Goal: Task Accomplishment & Management: Complete application form

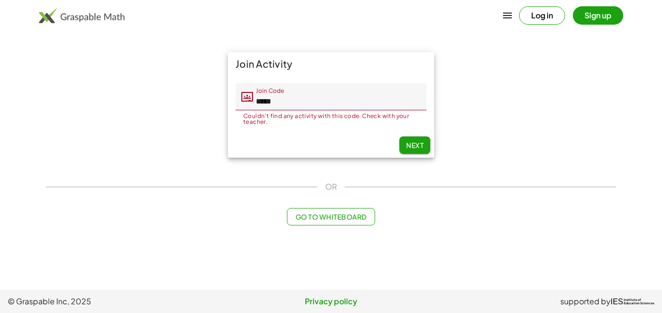
click at [410, 152] on button "Next" at bounding box center [414, 145] width 31 height 17
click at [319, 216] on span "Go to Whiteboard" at bounding box center [330, 217] width 71 height 9
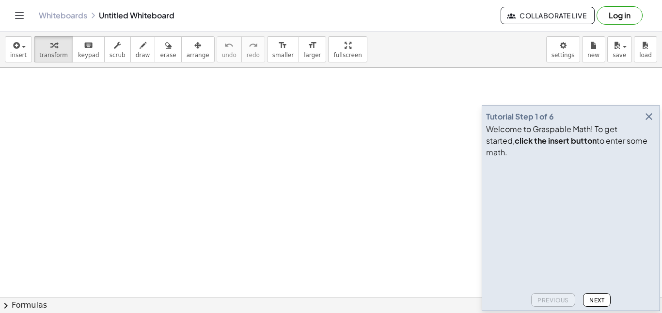
click at [648, 123] on icon "button" at bounding box center [649, 117] width 12 height 12
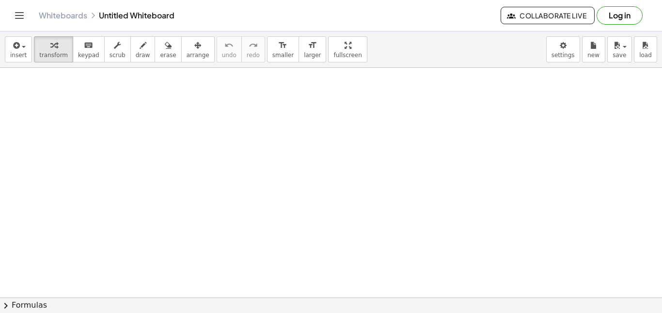
click at [545, 11] on span "Collaborate Live" at bounding box center [548, 15] width 78 height 9
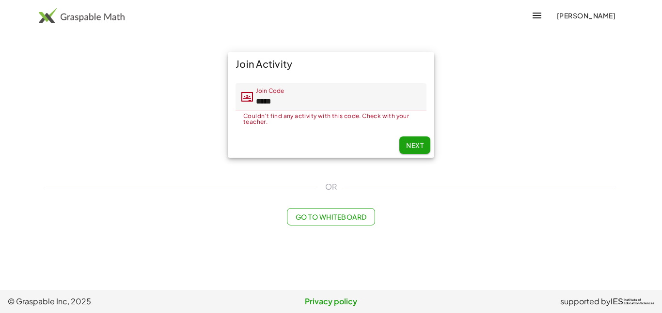
click at [403, 147] on button "Next" at bounding box center [414, 145] width 31 height 17
click at [598, 12] on span "[PERSON_NAME]" at bounding box center [585, 15] width 59 height 9
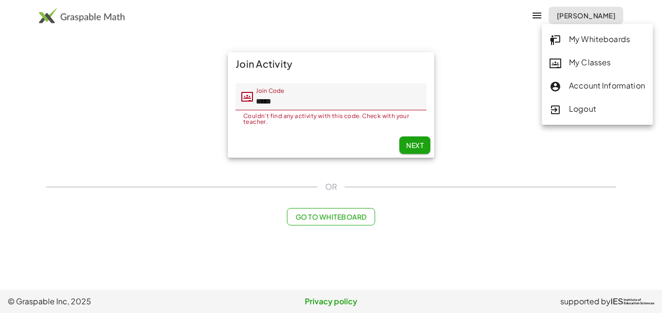
click at [600, 37] on div "My Whiteboards" at bounding box center [596, 39] width 95 height 13
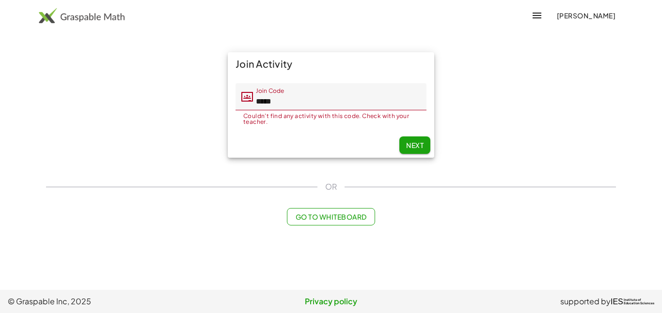
click at [575, 15] on span "[PERSON_NAME]" at bounding box center [585, 15] width 59 height 9
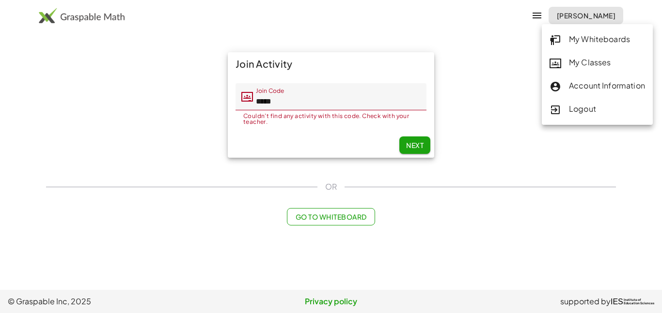
click at [580, 65] on div "My Classes" at bounding box center [596, 63] width 95 height 13
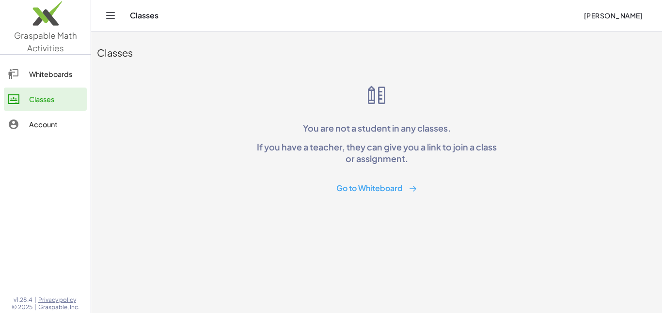
click at [113, 14] on icon "Toggle navigation" at bounding box center [111, 16] width 12 height 12
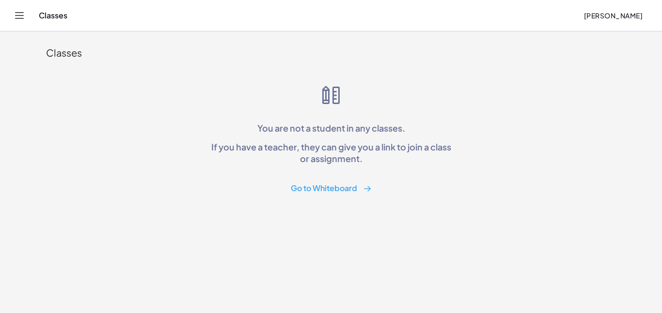
click at [328, 185] on button "Go to Whiteboard" at bounding box center [331, 189] width 96 height 18
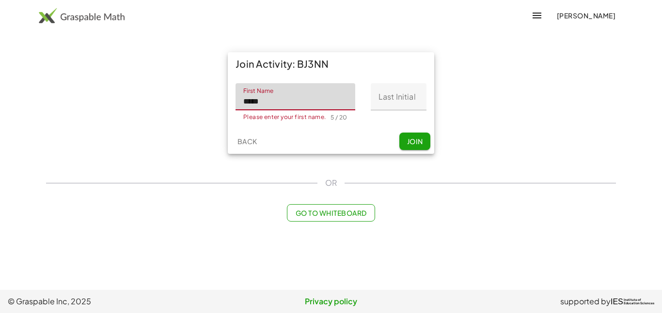
type input "*****"
click at [402, 98] on input "Last Initial" at bounding box center [399, 96] width 56 height 27
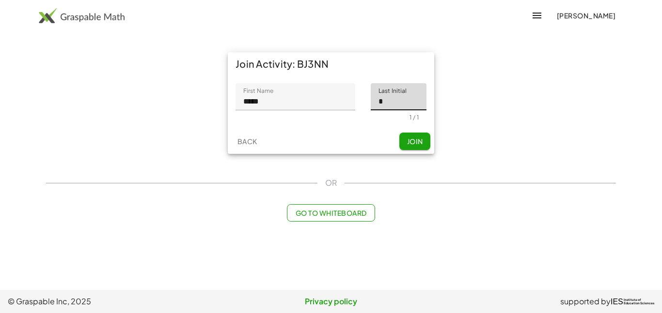
type input "*"
click at [417, 144] on span "Join" at bounding box center [414, 141] width 16 height 9
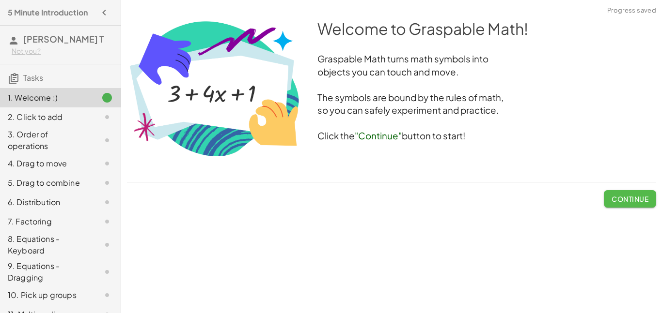
click at [639, 195] on span "Continue" at bounding box center [629, 199] width 37 height 9
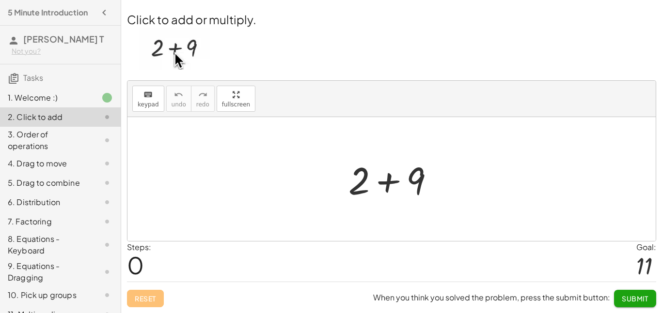
click at [384, 185] on div at bounding box center [394, 180] width 103 height 50
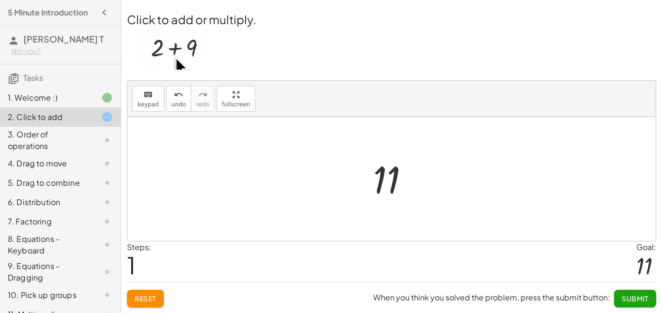
click at [646, 295] on span "Submit" at bounding box center [635, 299] width 27 height 9
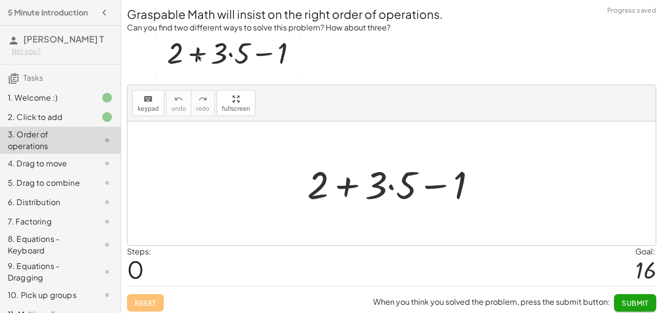
click at [375, 182] on div at bounding box center [395, 184] width 186 height 50
click at [345, 186] on div at bounding box center [395, 184] width 186 height 50
click at [439, 183] on div at bounding box center [395, 184] width 186 height 50
click at [390, 187] on div at bounding box center [395, 184] width 186 height 50
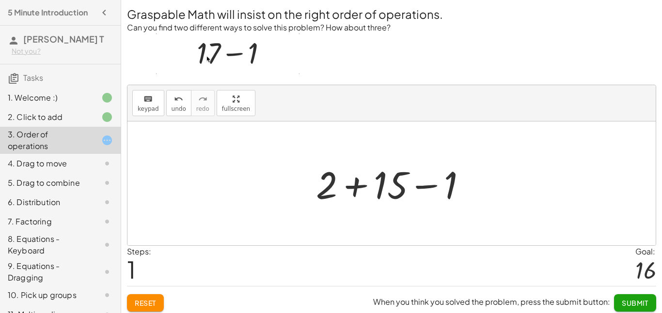
click at [357, 187] on div at bounding box center [395, 184] width 168 height 50
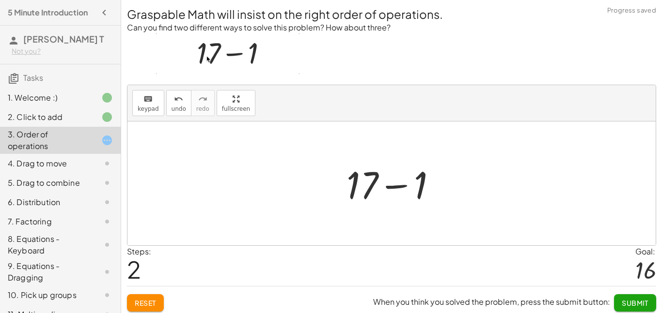
click at [390, 186] on div at bounding box center [396, 184] width 108 height 50
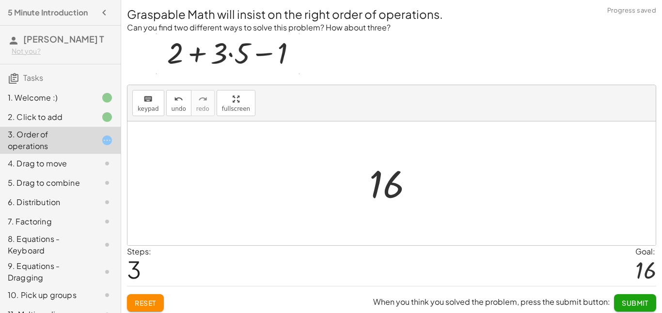
click at [642, 307] on span "Submit" at bounding box center [635, 303] width 27 height 9
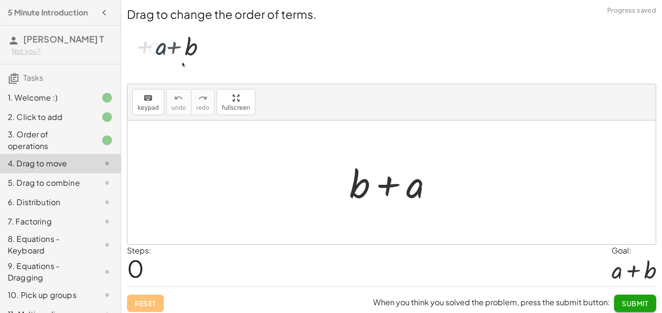
click at [400, 184] on div at bounding box center [394, 183] width 101 height 50
click at [392, 184] on div at bounding box center [394, 183] width 101 height 50
click at [423, 191] on div at bounding box center [394, 183] width 101 height 50
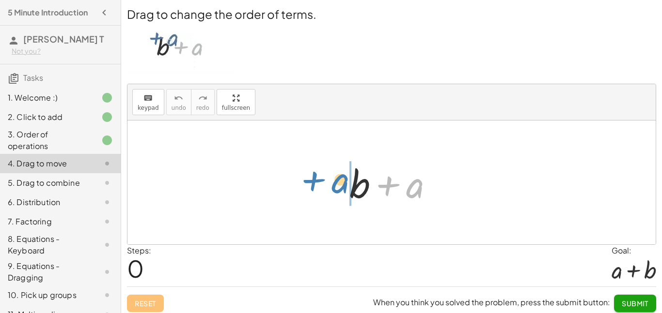
drag, startPoint x: 419, startPoint y: 190, endPoint x: 344, endPoint y: 186, distance: 75.3
click at [344, 186] on div at bounding box center [394, 183] width 101 height 50
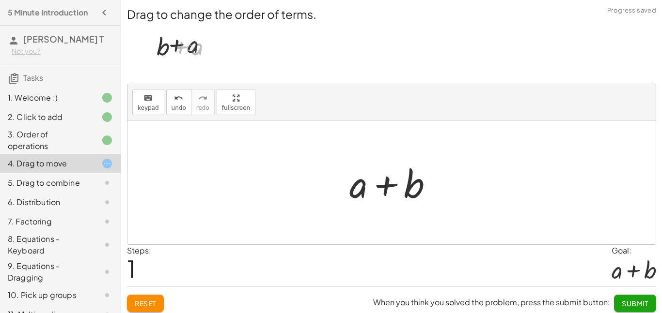
click at [382, 185] on div at bounding box center [394, 183] width 101 height 50
click at [636, 298] on button "Submit" at bounding box center [635, 303] width 42 height 17
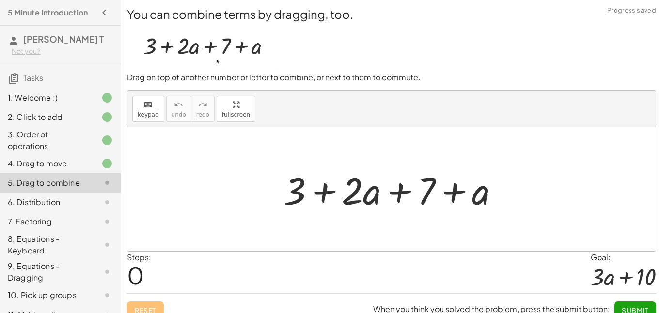
click at [324, 193] on div at bounding box center [395, 190] width 233 height 50
click at [407, 191] on div at bounding box center [395, 190] width 233 height 50
click at [450, 196] on div at bounding box center [395, 190] width 233 height 50
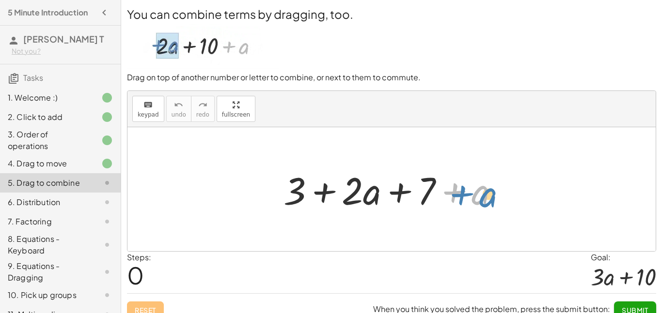
drag, startPoint x: 449, startPoint y: 195, endPoint x: 458, endPoint y: 198, distance: 9.7
click at [458, 198] on div at bounding box center [395, 190] width 233 height 50
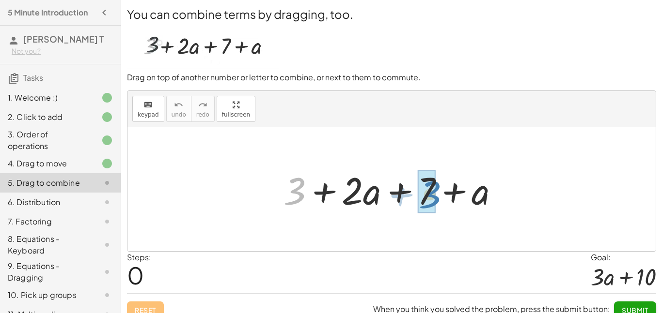
drag, startPoint x: 301, startPoint y: 192, endPoint x: 436, endPoint y: 196, distance: 135.2
click at [436, 196] on div at bounding box center [395, 190] width 233 height 50
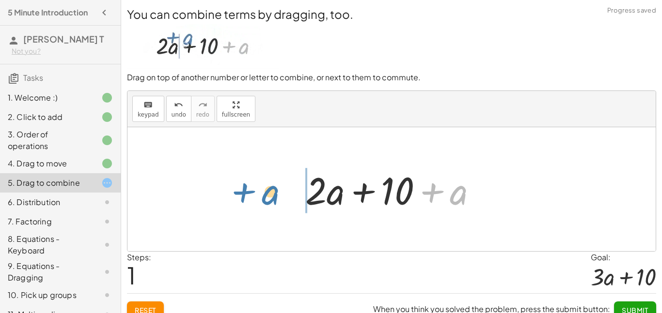
drag, startPoint x: 435, startPoint y: 196, endPoint x: 246, endPoint y: 198, distance: 188.5
click at [246, 198] on div "+ 3 + · 2 · a + 7 + a + a + + · 2 · a + a 10" at bounding box center [391, 189] width 528 height 124
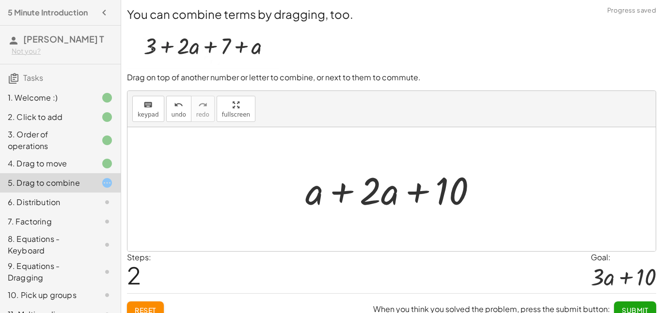
click at [349, 193] on div at bounding box center [394, 190] width 189 height 50
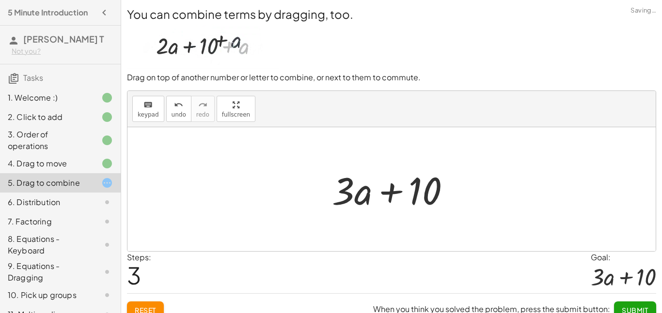
click at [629, 306] on span "Submit" at bounding box center [635, 310] width 27 height 9
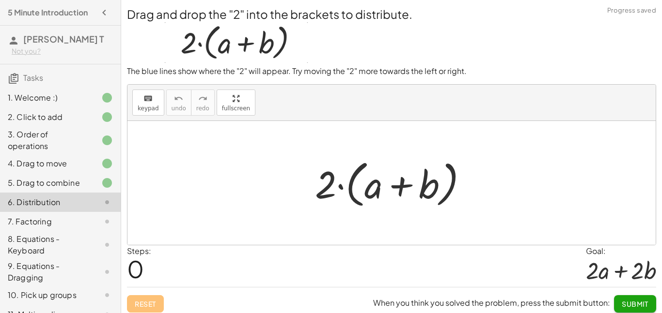
click at [341, 187] on div at bounding box center [395, 184] width 170 height 56
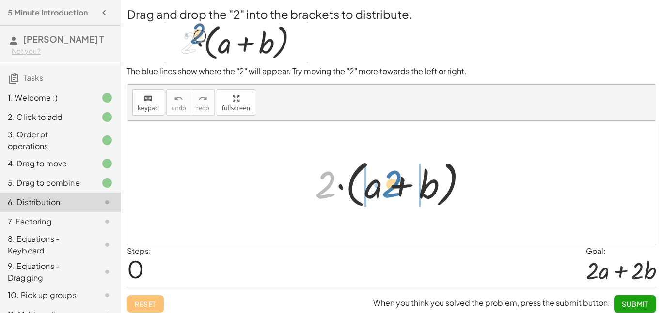
drag, startPoint x: 321, startPoint y: 190, endPoint x: 387, endPoint y: 189, distance: 66.4
click at [387, 189] on div at bounding box center [395, 184] width 170 height 56
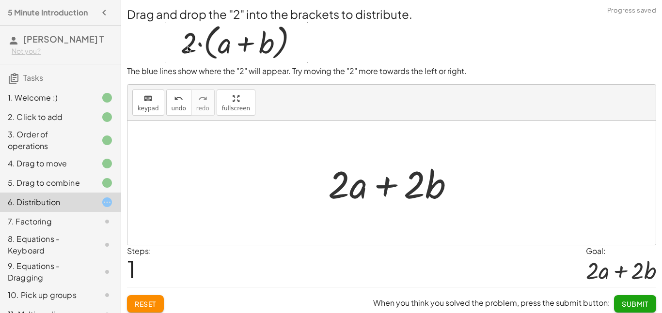
click at [387, 189] on div at bounding box center [395, 183] width 144 height 50
click at [647, 297] on button "Submit" at bounding box center [635, 304] width 42 height 17
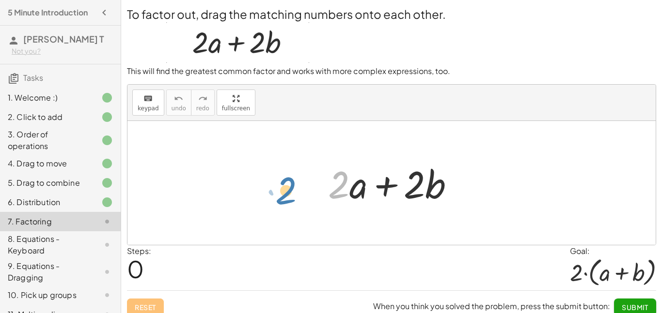
drag, startPoint x: 349, startPoint y: 184, endPoint x: 296, endPoint y: 190, distance: 53.2
click at [296, 190] on div "· 2 + · 2 · a + · 2 · b" at bounding box center [391, 183] width 528 height 124
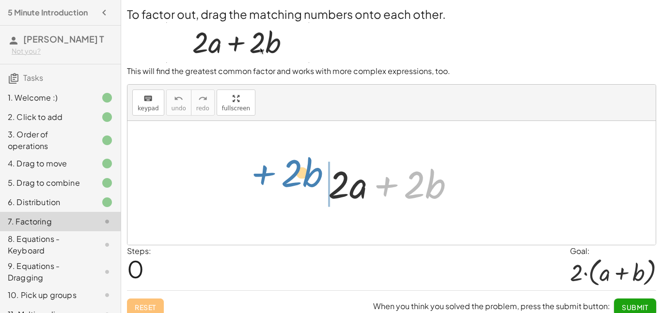
drag, startPoint x: 385, startPoint y: 186, endPoint x: 263, endPoint y: 174, distance: 123.1
click at [263, 174] on div "+ · 2 · b + · 2 · a + · 2 · b" at bounding box center [391, 183] width 528 height 124
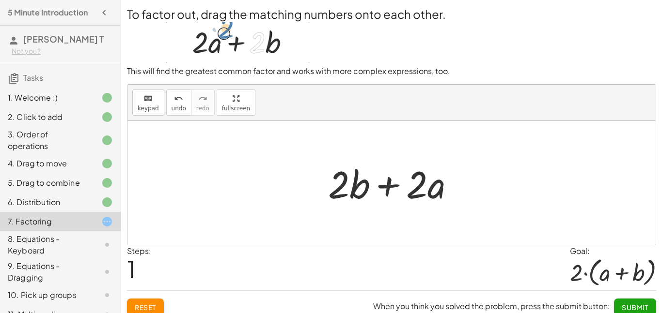
click at [151, 307] on span "Reset" at bounding box center [145, 307] width 21 height 9
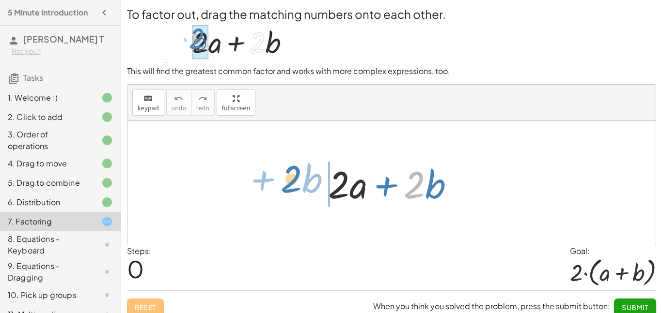
drag, startPoint x: 411, startPoint y: 189, endPoint x: 291, endPoint y: 186, distance: 120.7
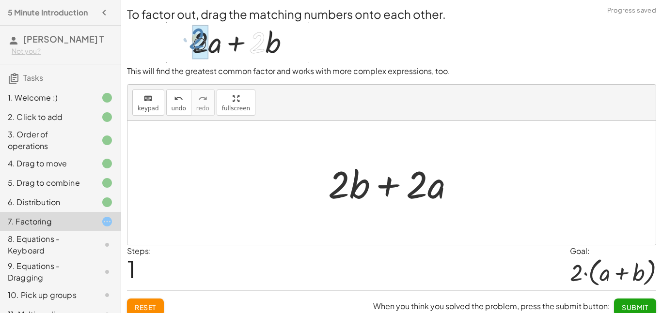
click at [154, 308] on span "Reset" at bounding box center [145, 307] width 21 height 9
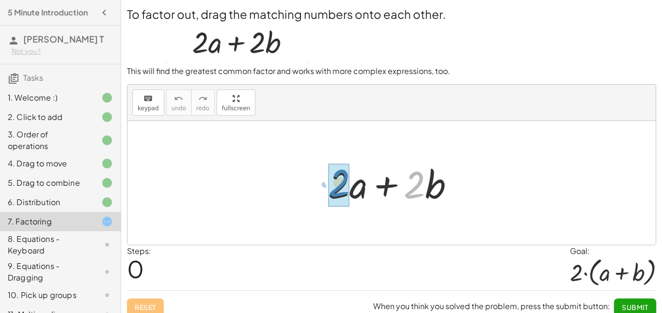
drag, startPoint x: 416, startPoint y: 185, endPoint x: 341, endPoint y: 183, distance: 75.6
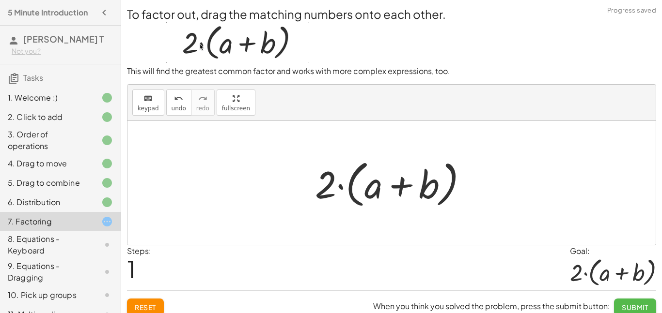
click at [625, 303] on span "Submit" at bounding box center [635, 307] width 27 height 9
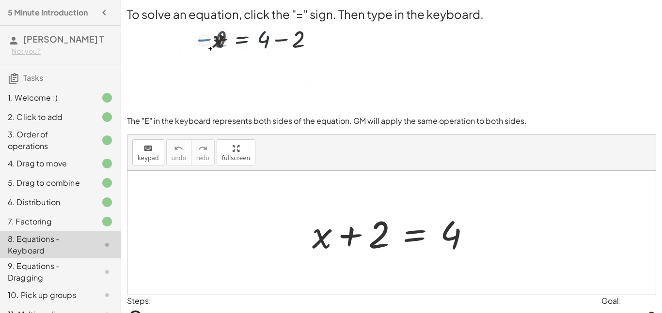
click at [416, 229] on div at bounding box center [395, 233] width 176 height 50
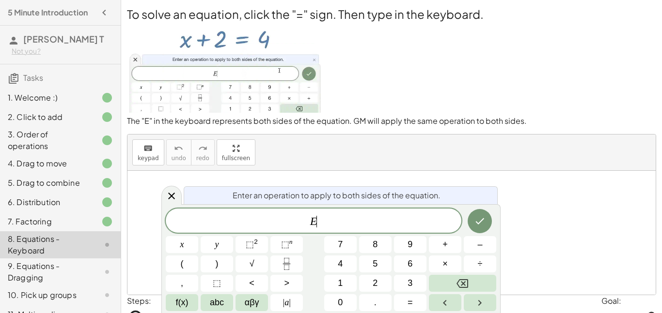
scroll to position [0, 0]
click at [482, 250] on span "–" at bounding box center [479, 244] width 5 height 13
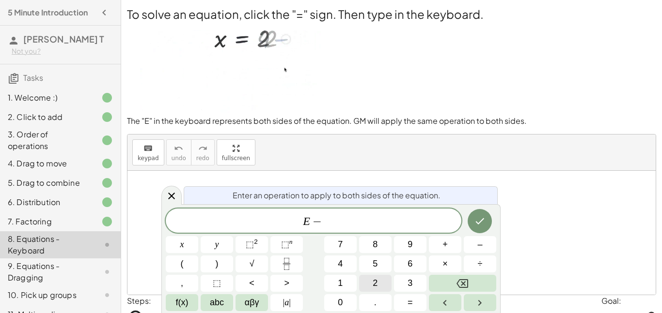
click at [374, 289] on span "2" at bounding box center [375, 283] width 5 height 13
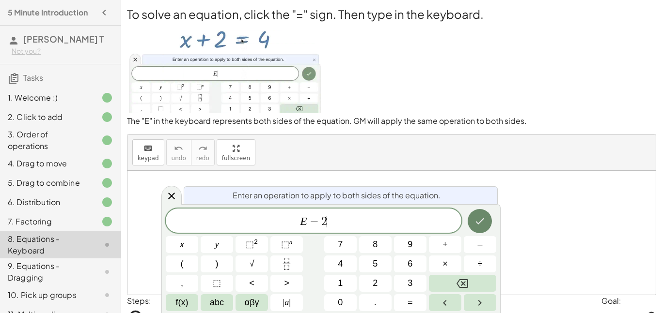
click at [476, 231] on button "Done" at bounding box center [480, 221] width 24 height 24
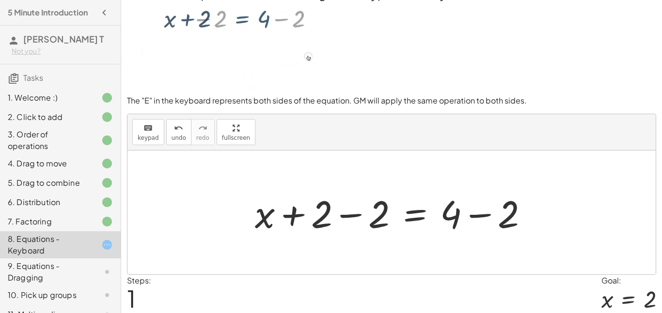
scroll to position [19, 0]
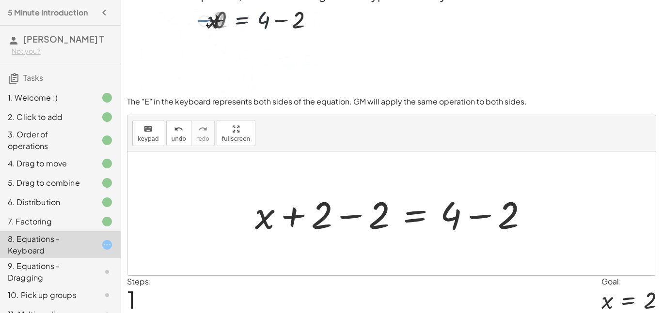
click at [348, 217] on div at bounding box center [395, 214] width 291 height 50
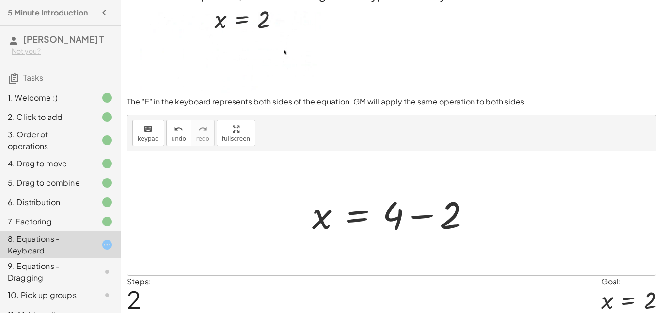
click at [417, 218] on div at bounding box center [395, 214] width 176 height 50
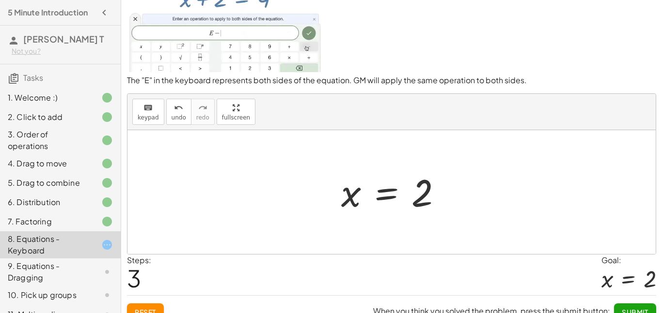
scroll to position [54, 0]
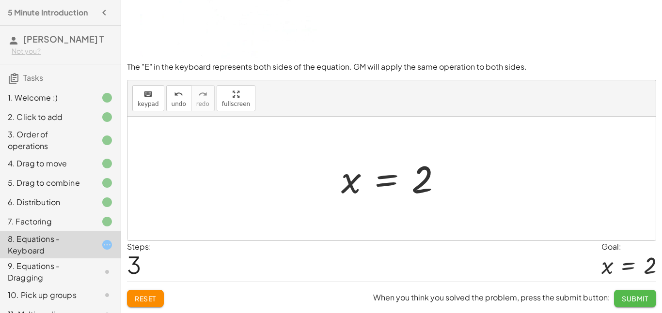
click at [635, 301] on span "Submit" at bounding box center [635, 299] width 27 height 9
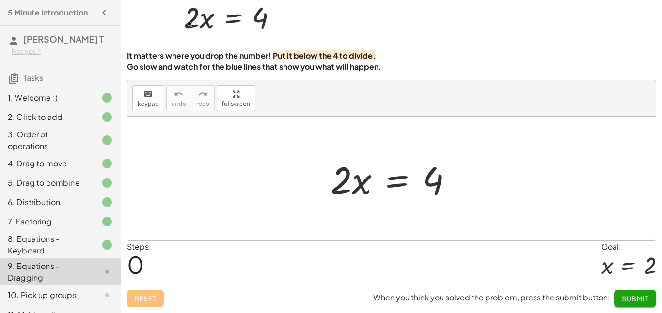
scroll to position [48, 0]
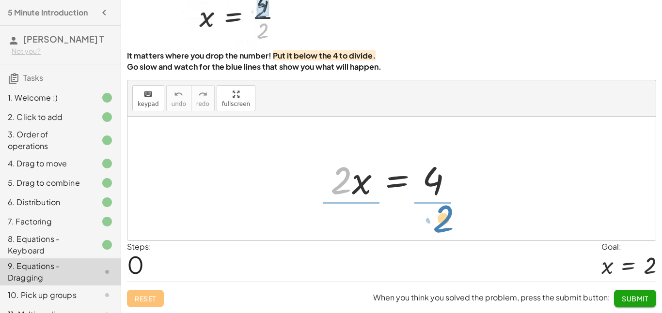
drag, startPoint x: 341, startPoint y: 186, endPoint x: 443, endPoint y: 224, distance: 109.2
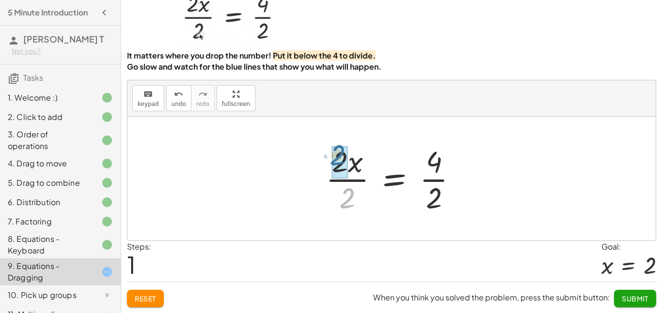
drag, startPoint x: 346, startPoint y: 204, endPoint x: 336, endPoint y: 161, distance: 44.3
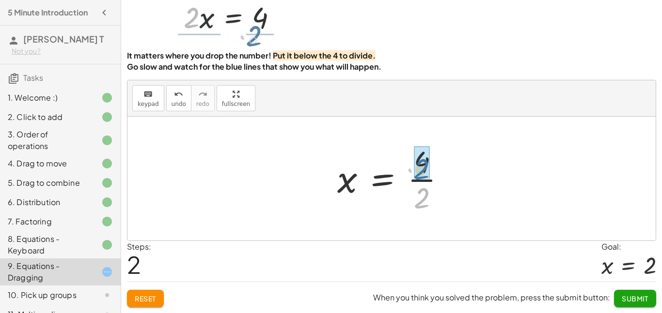
drag, startPoint x: 424, startPoint y: 199, endPoint x: 424, endPoint y: 168, distance: 31.0
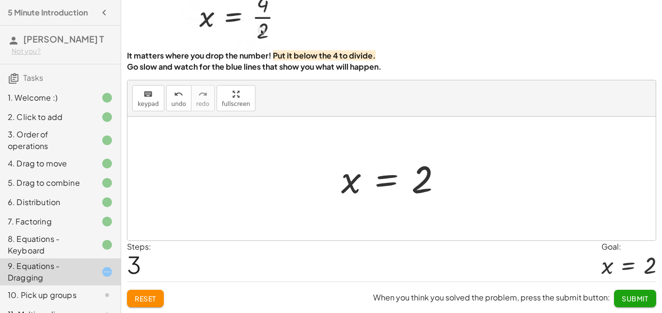
click at [639, 296] on span "Submit" at bounding box center [635, 299] width 27 height 9
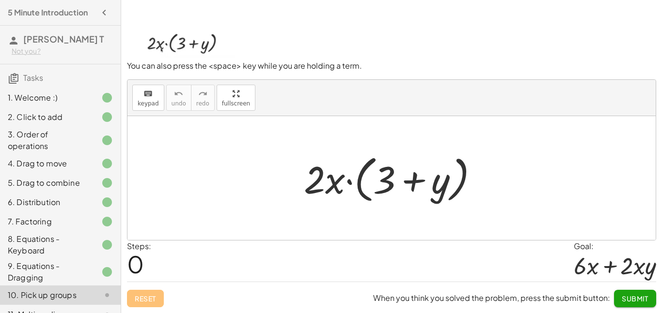
scroll to position [47, 0]
drag, startPoint x: 336, startPoint y: 182, endPoint x: 343, endPoint y: 127, distance: 55.2
click at [340, 180] on div at bounding box center [395, 179] width 192 height 56
drag, startPoint x: 330, startPoint y: 192, endPoint x: 384, endPoint y: 192, distance: 53.8
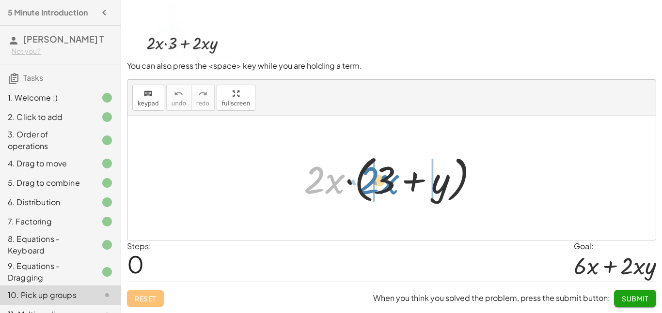
click at [384, 192] on div at bounding box center [395, 179] width 192 height 56
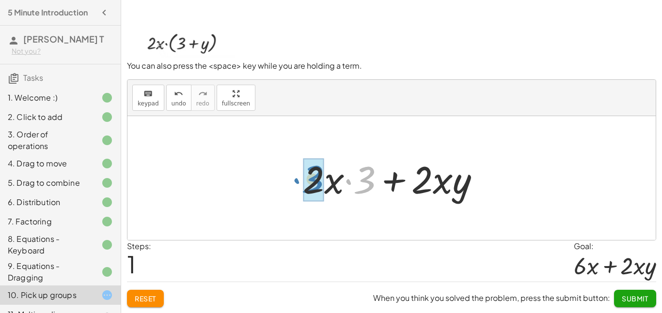
drag, startPoint x: 367, startPoint y: 185, endPoint x: 313, endPoint y: 184, distance: 53.8
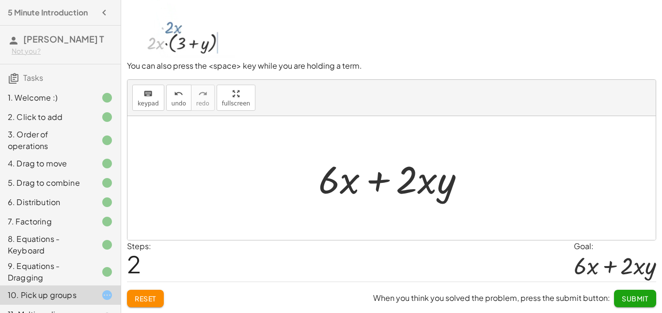
click at [632, 296] on span "Submit" at bounding box center [635, 299] width 27 height 9
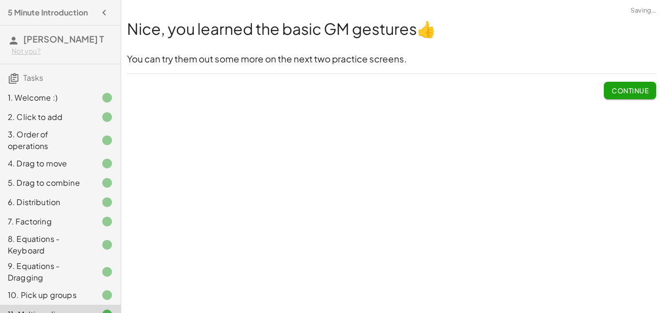
scroll to position [0, 0]
click at [627, 84] on button "Continue" at bounding box center [630, 90] width 52 height 17
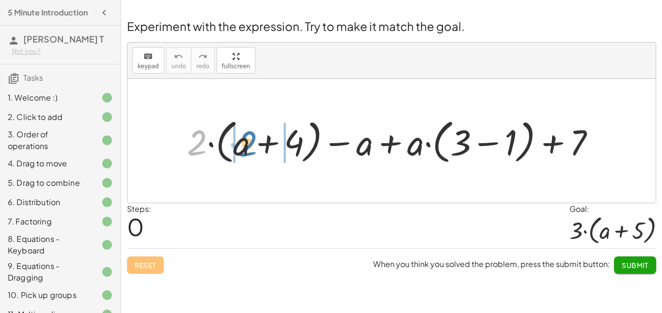
drag, startPoint x: 195, startPoint y: 143, endPoint x: 248, endPoint y: 144, distance: 52.8
click at [248, 144] on div at bounding box center [394, 141] width 425 height 52
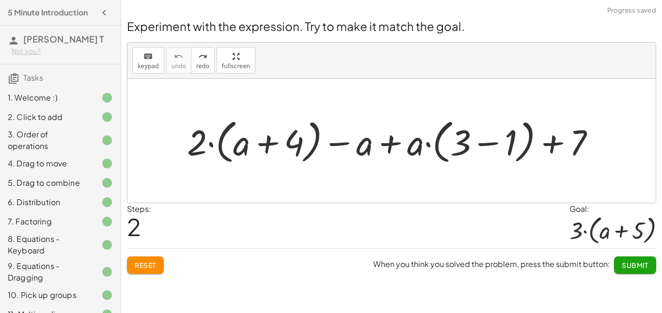
click at [163, 265] on button "Reset" at bounding box center [145, 265] width 37 height 17
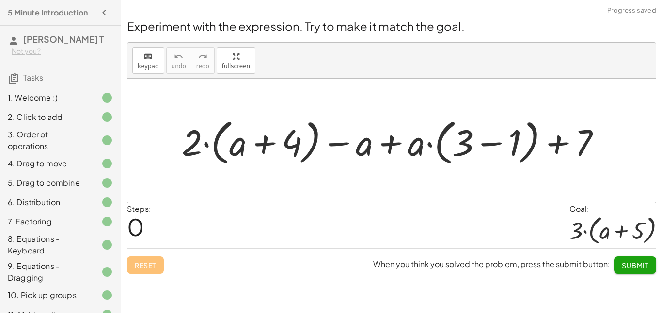
click at [490, 142] on div at bounding box center [395, 141] width 437 height 54
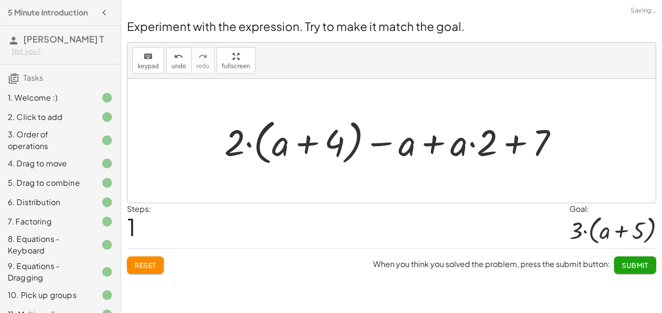
click at [512, 142] on div at bounding box center [394, 141] width 351 height 54
click at [436, 141] on div at bounding box center [394, 141] width 351 height 54
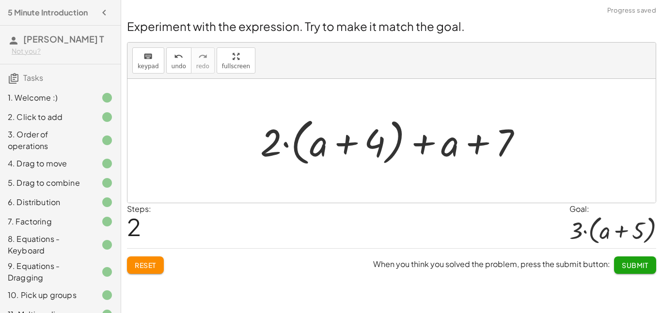
click at [424, 143] on div at bounding box center [395, 141] width 280 height 56
click at [340, 144] on div at bounding box center [395, 141] width 280 height 56
click at [284, 146] on div at bounding box center [395, 141] width 280 height 56
click at [272, 142] on div at bounding box center [395, 141] width 280 height 56
drag, startPoint x: 315, startPoint y: 150, endPoint x: 272, endPoint y: 147, distance: 43.7
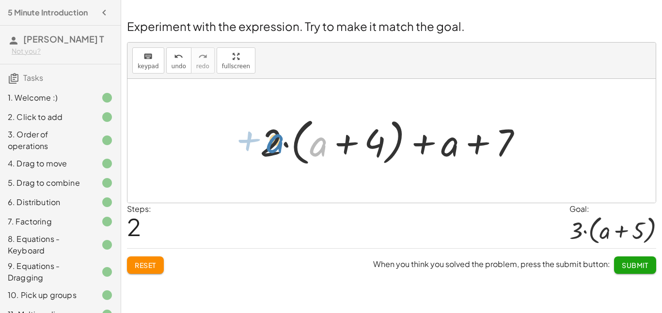
click at [272, 147] on div at bounding box center [395, 141] width 280 height 56
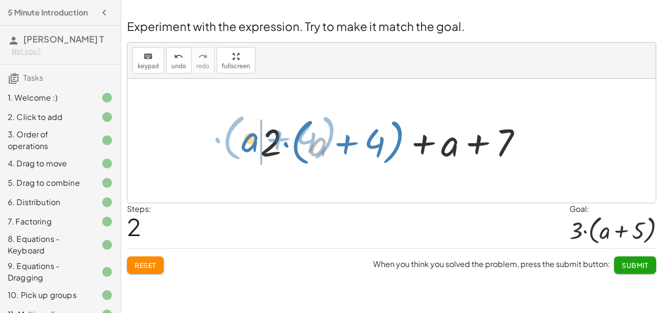
drag, startPoint x: 316, startPoint y: 150, endPoint x: 248, endPoint y: 148, distance: 68.4
click at [248, 148] on div "+ · 2 · ( + a + 4 ) − a + · a · ( + 3 − 1 ) + 7 + · 2 · ( + a + 4 ) − a + · a ·…" at bounding box center [392, 141] width 292 height 61
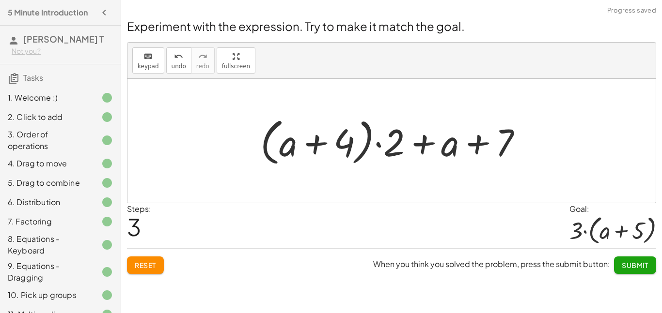
click at [425, 144] on div at bounding box center [395, 141] width 280 height 56
click at [474, 145] on div at bounding box center [395, 141] width 280 height 56
drag, startPoint x: 446, startPoint y: 150, endPoint x: 562, endPoint y: 151, distance: 116.3
click at [562, 151] on div "+ · 2 · ( + a + 4 ) − a + · a · ( + 3 − 1 ) + 7 + · 2 · ( + a + 4 ) − a + · a ·…" at bounding box center [391, 141] width 528 height 124
click at [425, 141] on div at bounding box center [395, 141] width 280 height 56
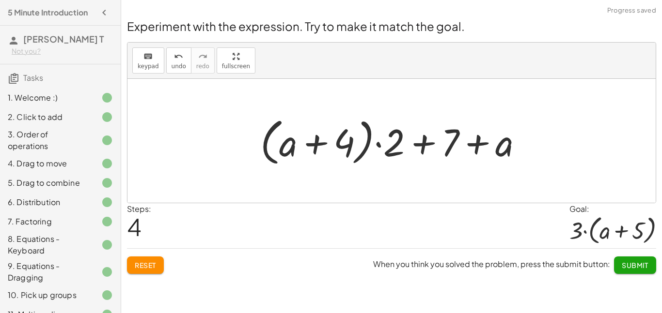
click at [475, 145] on div at bounding box center [395, 141] width 280 height 56
click at [319, 141] on div at bounding box center [395, 141] width 280 height 56
drag, startPoint x: 287, startPoint y: 150, endPoint x: 431, endPoint y: 155, distance: 144.5
click at [431, 155] on div at bounding box center [395, 141] width 280 height 56
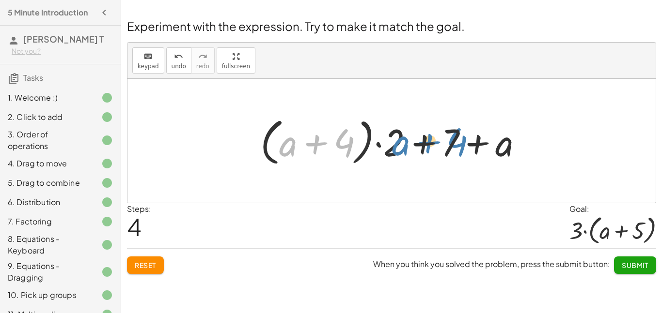
drag, startPoint x: 292, startPoint y: 151, endPoint x: 407, endPoint y: 150, distance: 115.3
click at [407, 150] on div at bounding box center [395, 141] width 280 height 56
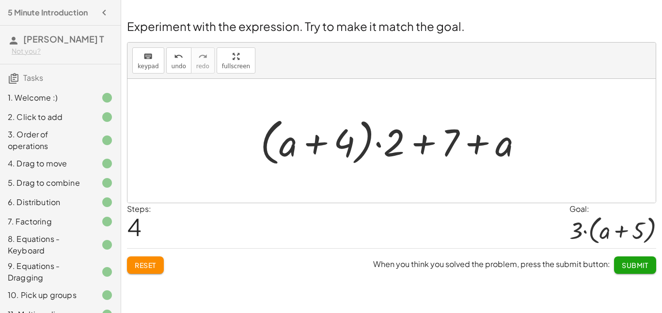
click at [268, 133] on div at bounding box center [395, 141] width 280 height 56
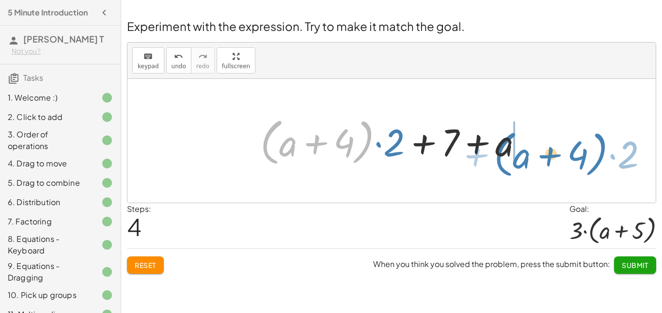
drag, startPoint x: 268, startPoint y: 133, endPoint x: 502, endPoint y: 144, distance: 234.8
click at [502, 144] on div at bounding box center [395, 141] width 280 height 56
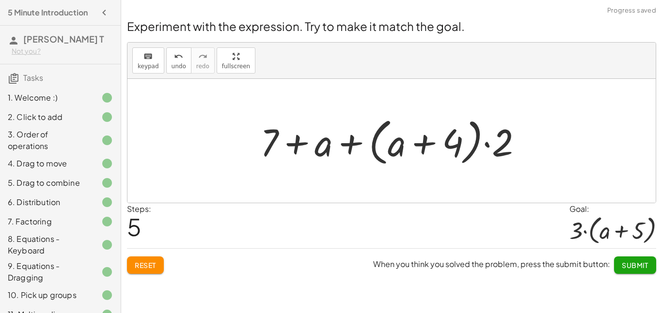
click at [303, 144] on div at bounding box center [395, 141] width 280 height 56
click at [350, 146] on div at bounding box center [395, 141] width 280 height 56
click at [426, 142] on div at bounding box center [395, 141] width 280 height 56
drag, startPoint x: 497, startPoint y: 152, endPoint x: 389, endPoint y: 156, distance: 107.6
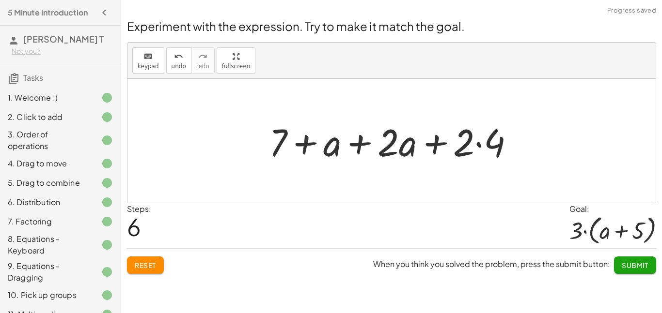
click at [410, 150] on div at bounding box center [395, 141] width 263 height 50
click at [439, 146] on div at bounding box center [395, 141] width 263 height 50
click at [356, 145] on div at bounding box center [395, 141] width 263 height 50
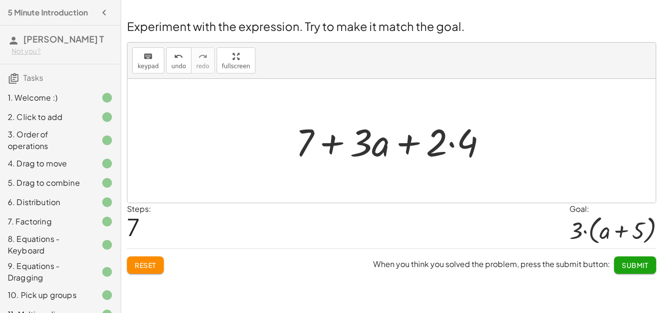
click at [409, 145] on div at bounding box center [395, 141] width 209 height 50
click at [334, 141] on div at bounding box center [395, 141] width 209 height 50
drag, startPoint x: 309, startPoint y: 139, endPoint x: 533, endPoint y: 143, distance: 224.4
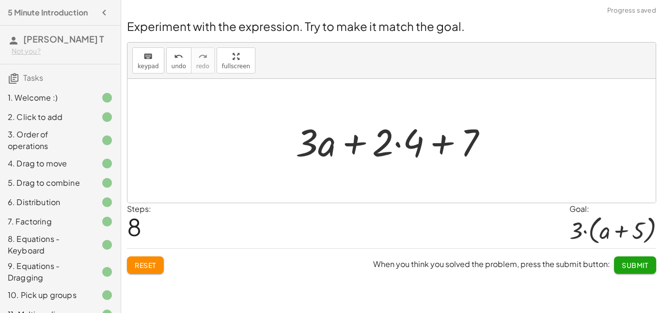
click at [357, 141] on div at bounding box center [395, 141] width 209 height 50
click at [397, 144] on div at bounding box center [395, 141] width 209 height 50
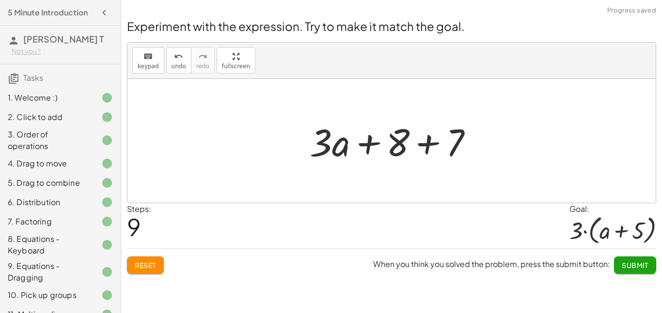
click at [430, 140] on div at bounding box center [395, 141] width 181 height 50
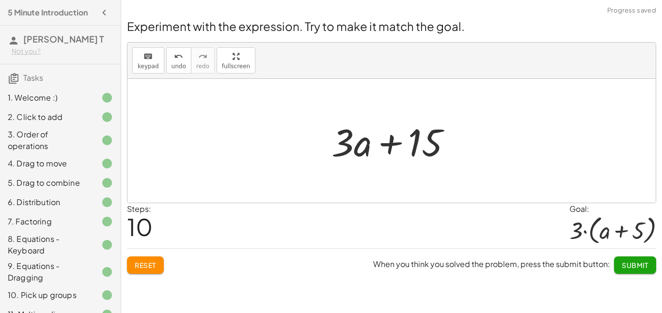
click at [389, 147] on div at bounding box center [396, 141] width 138 height 50
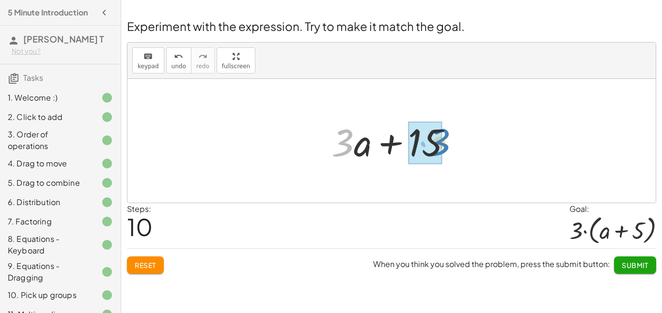
drag, startPoint x: 345, startPoint y: 143, endPoint x: 441, endPoint y: 142, distance: 95.9
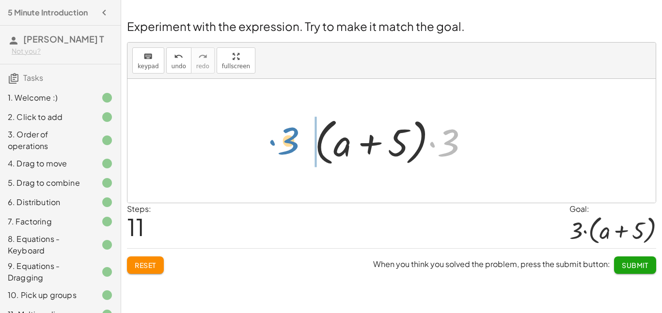
drag, startPoint x: 450, startPoint y: 141, endPoint x: 290, endPoint y: 139, distance: 159.9
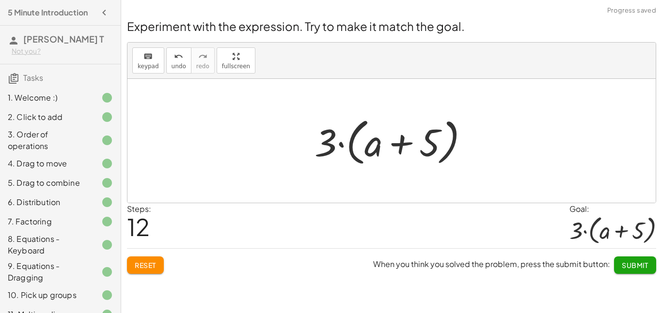
click at [630, 272] on button "Submit" at bounding box center [635, 265] width 42 height 17
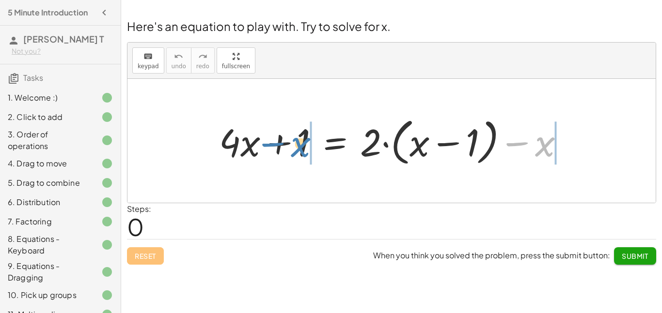
drag, startPoint x: 544, startPoint y: 141, endPoint x: 300, endPoint y: 142, distance: 243.7
click at [300, 142] on div at bounding box center [395, 141] width 362 height 56
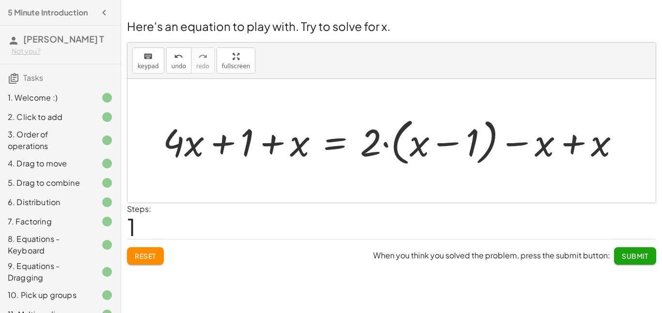
click at [160, 256] on button "Reset" at bounding box center [145, 256] width 37 height 17
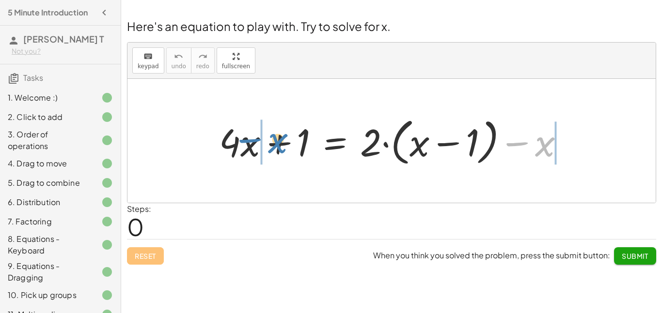
drag, startPoint x: 546, startPoint y: 145, endPoint x: 277, endPoint y: 141, distance: 268.9
click at [277, 141] on div at bounding box center [395, 141] width 362 height 56
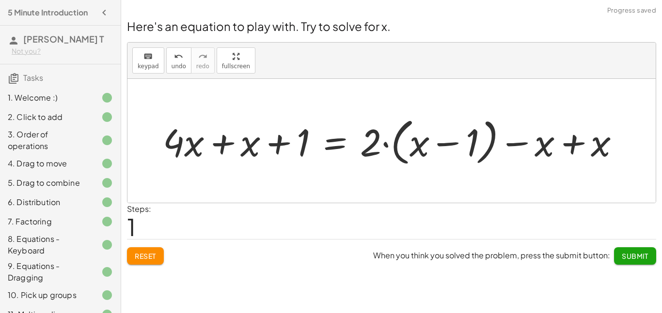
click at [217, 145] on div at bounding box center [395, 141] width 474 height 56
click at [578, 141] on div at bounding box center [424, 141] width 418 height 56
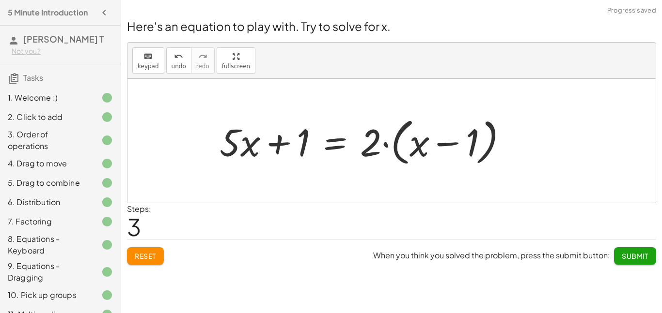
click at [410, 142] on div at bounding box center [368, 141] width 306 height 56
click at [418, 147] on div at bounding box center [368, 141] width 306 height 56
click at [450, 144] on div at bounding box center [368, 141] width 306 height 56
drag, startPoint x: 248, startPoint y: 143, endPoint x: 280, endPoint y: 143, distance: 31.5
click at [280, 143] on div at bounding box center [368, 141] width 306 height 56
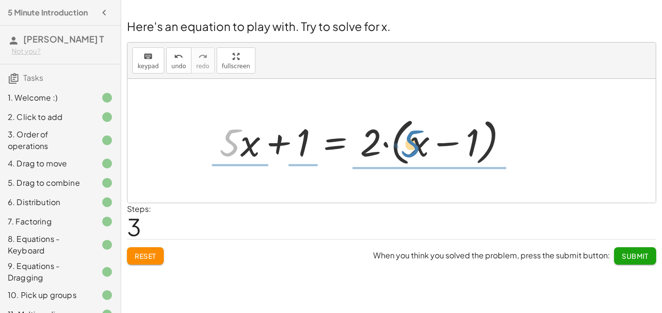
drag, startPoint x: 227, startPoint y: 139, endPoint x: 408, endPoint y: 140, distance: 181.2
click at [408, 140] on div at bounding box center [368, 141] width 306 height 56
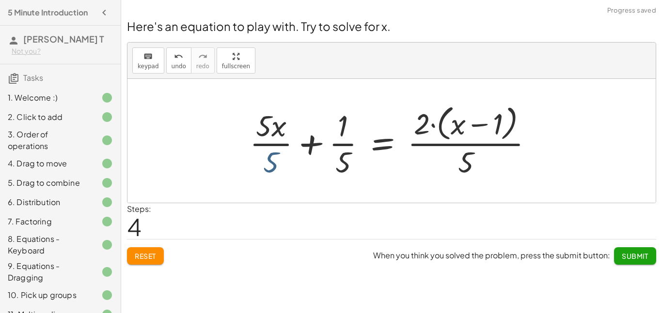
click at [268, 162] on div at bounding box center [395, 140] width 301 height 79
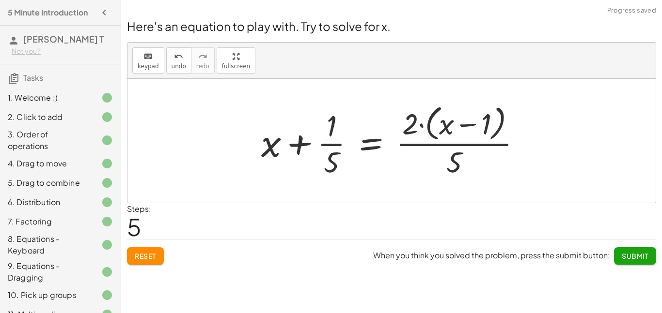
click at [334, 160] on div at bounding box center [395, 140] width 278 height 79
click at [331, 143] on div at bounding box center [395, 140] width 278 height 79
click at [452, 166] on div at bounding box center [395, 140] width 278 height 79
drag, startPoint x: 455, startPoint y: 156, endPoint x: 336, endPoint y: 122, distance: 123.9
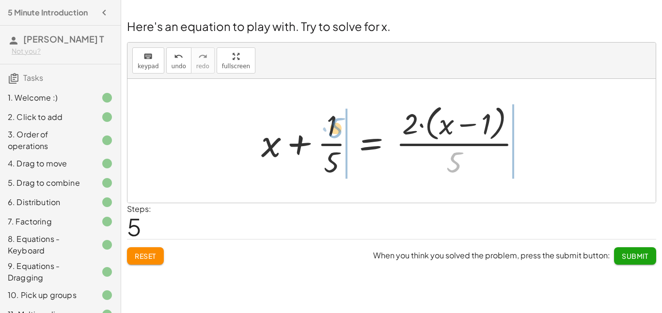
click at [336, 122] on div at bounding box center [395, 140] width 278 height 79
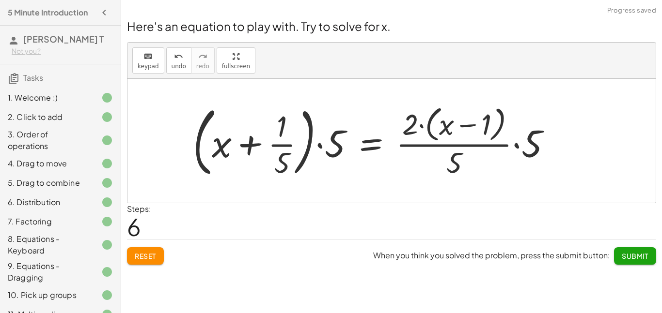
click at [261, 146] on div at bounding box center [376, 141] width 376 height 80
click at [280, 158] on div at bounding box center [376, 141] width 376 height 80
click at [157, 69] on button "keyboard keypad" at bounding box center [148, 60] width 32 height 26
click at [219, 142] on div at bounding box center [222, 143] width 20 height 45
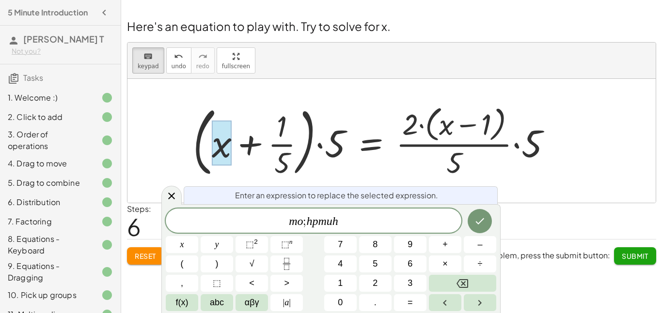
scroll to position [5, 0]
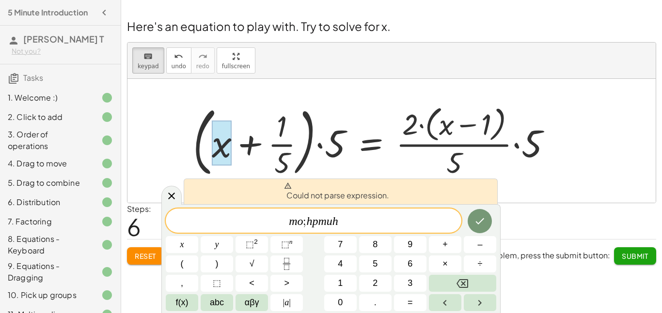
click at [549, 192] on div at bounding box center [391, 141] width 528 height 124
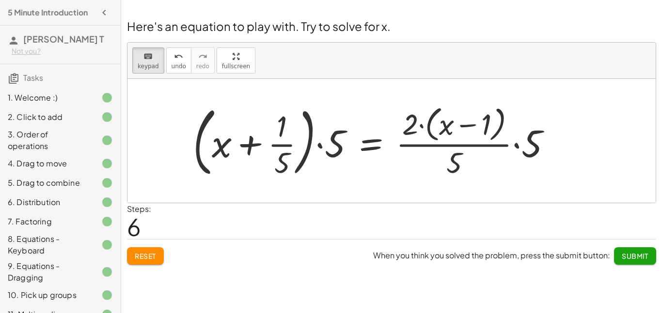
click at [152, 257] on span "Reset" at bounding box center [145, 256] width 21 height 9
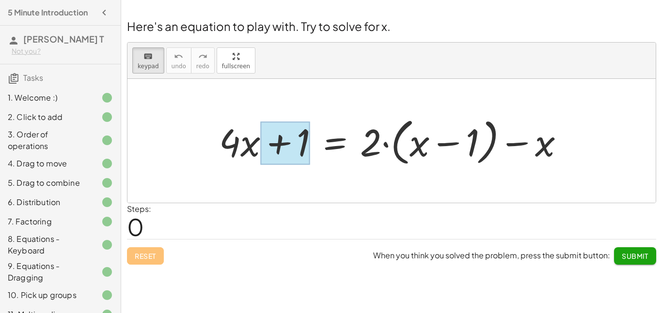
drag, startPoint x: 228, startPoint y: 144, endPoint x: 287, endPoint y: 150, distance: 59.4
click at [287, 150] on div at bounding box center [284, 143] width 49 height 43
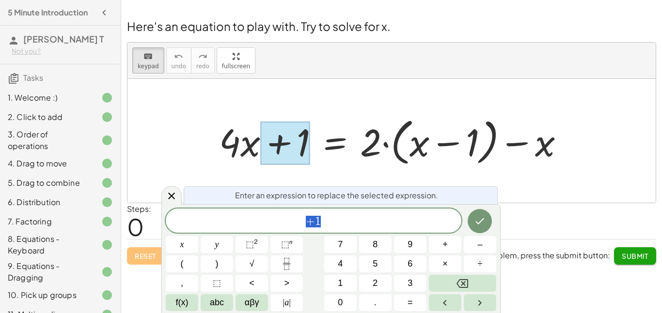
scroll to position [6, 0]
click at [554, 208] on div "Steps: 0" at bounding box center [391, 221] width 529 height 36
click at [141, 70] on button "keyboard keypad" at bounding box center [148, 60] width 32 height 26
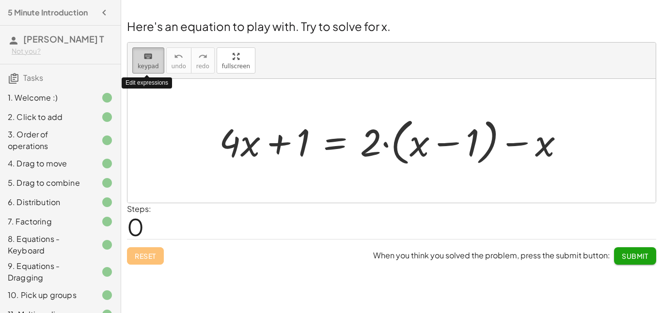
click at [141, 70] on button "keyboard keypad" at bounding box center [148, 60] width 32 height 26
click at [215, 201] on div at bounding box center [391, 141] width 528 height 124
click at [154, 67] on span "keypad" at bounding box center [148, 66] width 21 height 7
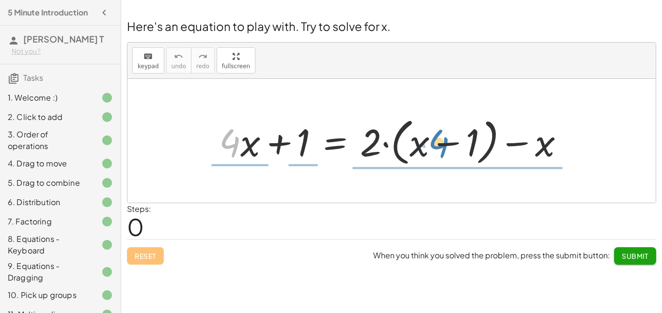
drag, startPoint x: 234, startPoint y: 146, endPoint x: 445, endPoint y: 147, distance: 210.8
click at [445, 147] on div at bounding box center [395, 141] width 362 height 56
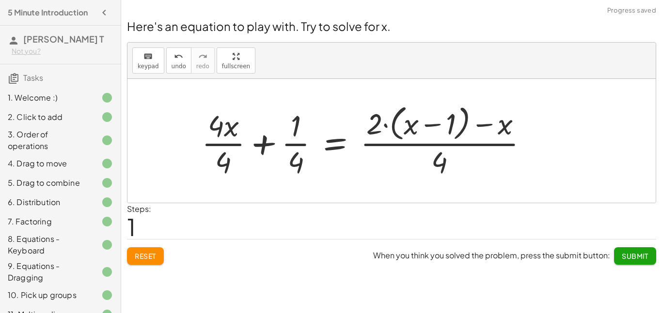
click at [440, 154] on div at bounding box center [368, 140] width 343 height 79
click at [142, 259] on span "Reset" at bounding box center [145, 256] width 21 height 9
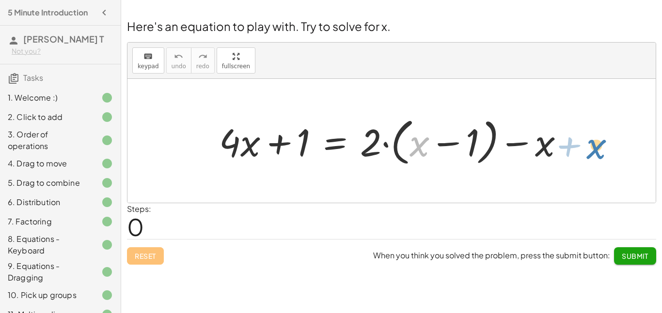
drag, startPoint x: 422, startPoint y: 148, endPoint x: 599, endPoint y: 151, distance: 177.3
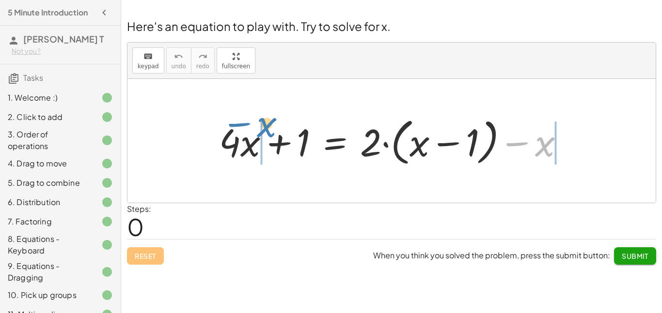
drag, startPoint x: 547, startPoint y: 143, endPoint x: 268, endPoint y: 124, distance: 279.7
click at [268, 124] on div at bounding box center [395, 141] width 362 height 56
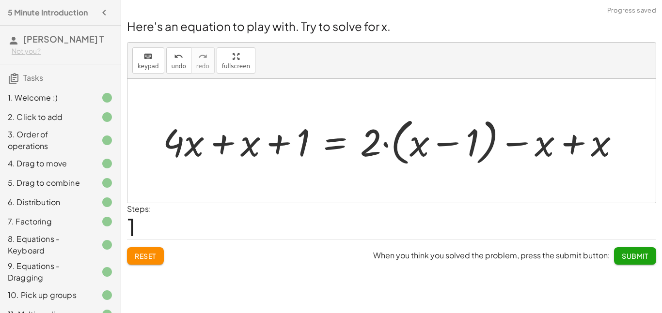
click at [205, 147] on div at bounding box center [395, 141] width 474 height 56
click at [281, 144] on div at bounding box center [424, 141] width 418 height 56
click at [575, 145] on div at bounding box center [424, 141] width 418 height 56
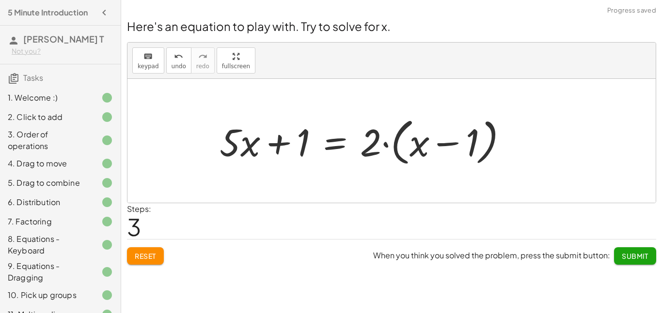
click at [419, 145] on div at bounding box center [368, 141] width 306 height 56
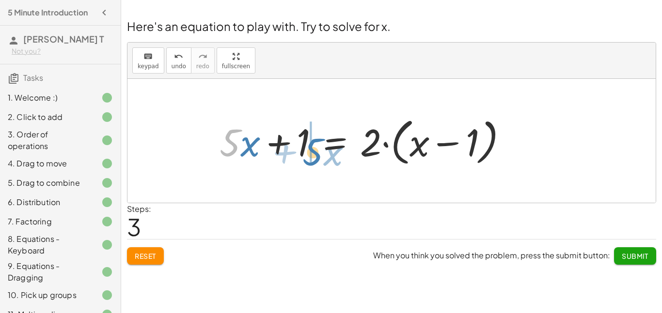
drag, startPoint x: 229, startPoint y: 150, endPoint x: 312, endPoint y: 159, distance: 83.4
click at [312, 159] on div at bounding box center [368, 141] width 306 height 56
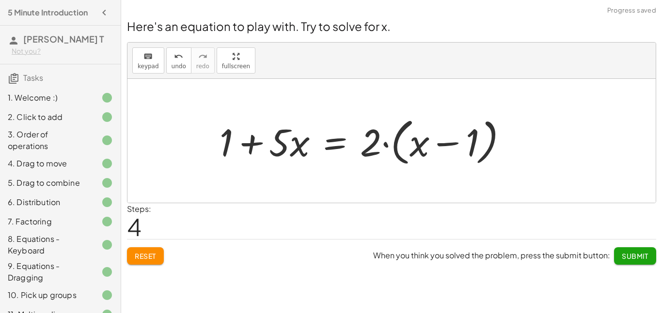
click at [286, 148] on div at bounding box center [368, 141] width 306 height 56
click at [255, 145] on div at bounding box center [368, 141] width 306 height 56
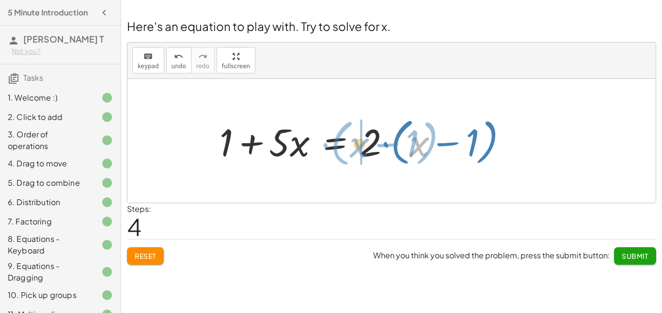
drag, startPoint x: 413, startPoint y: 144, endPoint x: 353, endPoint y: 145, distance: 60.1
click at [353, 145] on div at bounding box center [368, 141] width 306 height 56
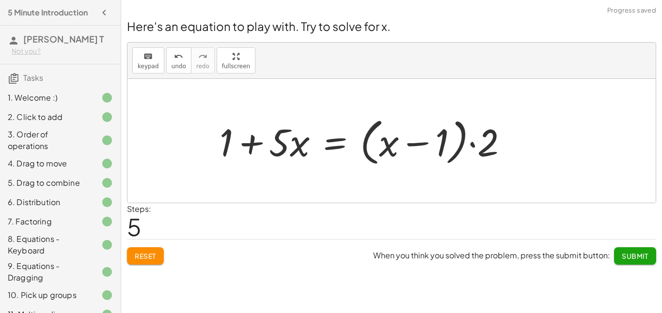
click at [485, 146] on div at bounding box center [368, 141] width 306 height 56
click at [418, 147] on div at bounding box center [368, 141] width 306 height 56
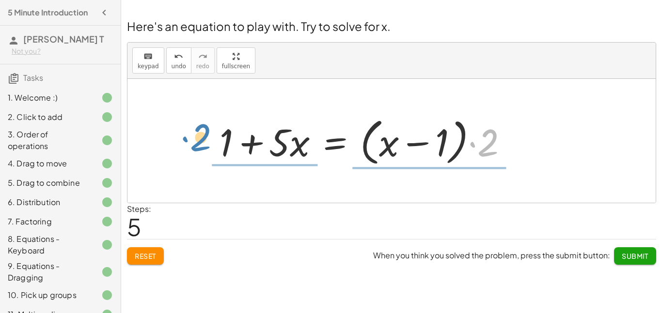
drag, startPoint x: 493, startPoint y: 141, endPoint x: 205, endPoint y: 133, distance: 287.9
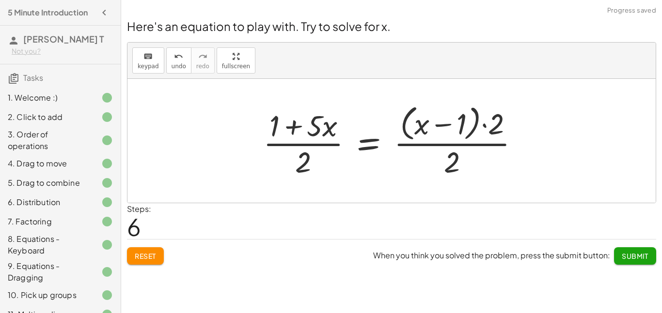
click at [296, 172] on div at bounding box center [395, 140] width 274 height 79
click at [303, 167] on div at bounding box center [395, 140] width 274 height 79
click at [300, 141] on div at bounding box center [395, 140] width 274 height 79
click at [463, 143] on div at bounding box center [395, 140] width 274 height 79
click at [452, 167] on div at bounding box center [395, 140] width 274 height 79
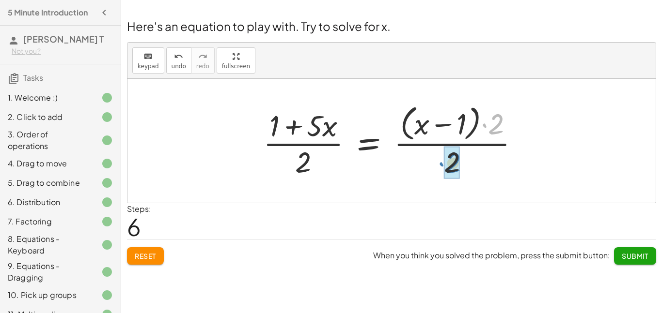
drag, startPoint x: 497, startPoint y: 129, endPoint x: 454, endPoint y: 168, distance: 57.6
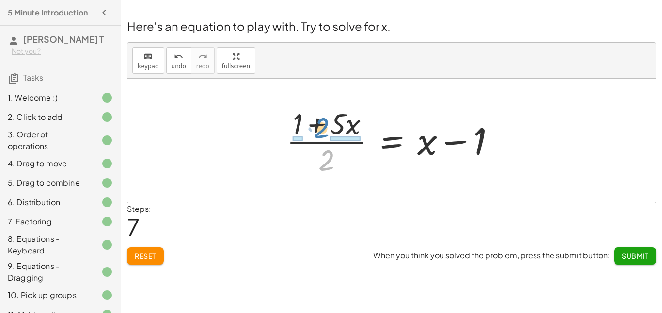
drag, startPoint x: 326, startPoint y: 159, endPoint x: 321, endPoint y: 126, distance: 33.3
click at [321, 126] on div at bounding box center [394, 141] width 227 height 75
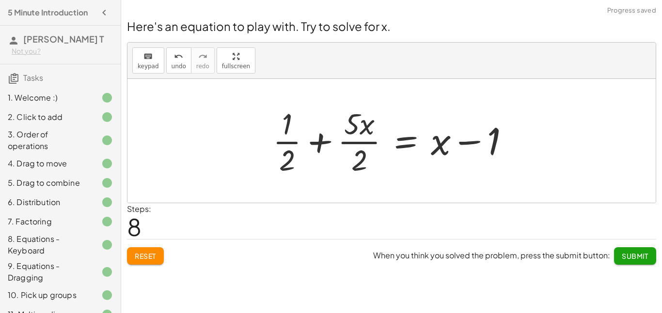
click at [291, 165] on div at bounding box center [395, 141] width 254 height 75
click at [286, 159] on div at bounding box center [395, 141] width 254 height 75
click at [282, 142] on div at bounding box center [395, 141] width 254 height 75
click at [318, 144] on div at bounding box center [395, 141] width 254 height 75
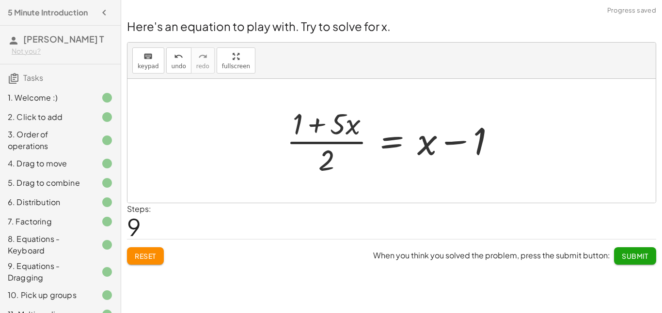
click at [315, 129] on div at bounding box center [394, 141] width 227 height 75
click at [422, 150] on div at bounding box center [394, 141] width 227 height 75
click at [446, 141] on div at bounding box center [394, 141] width 227 height 75
drag, startPoint x: 430, startPoint y: 148, endPoint x: 306, endPoint y: 129, distance: 125.0
click at [306, 129] on div at bounding box center [394, 141] width 227 height 75
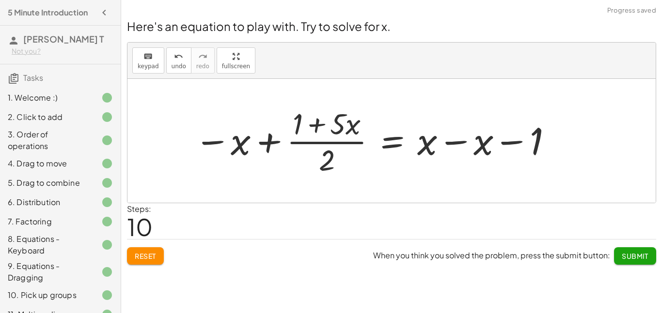
click at [270, 145] on div at bounding box center [373, 141] width 369 height 75
click at [235, 143] on div at bounding box center [373, 141] width 369 height 75
click at [212, 142] on div at bounding box center [373, 141] width 369 height 75
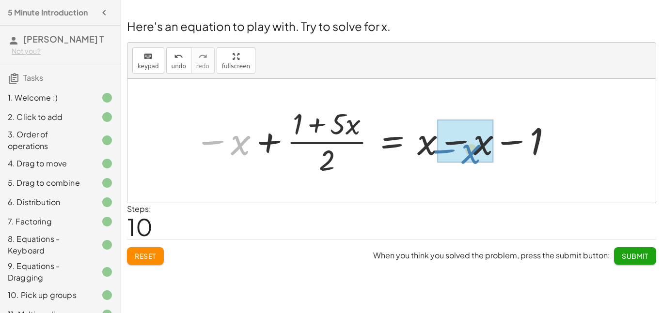
drag, startPoint x: 212, startPoint y: 142, endPoint x: 442, endPoint y: 151, distance: 230.3
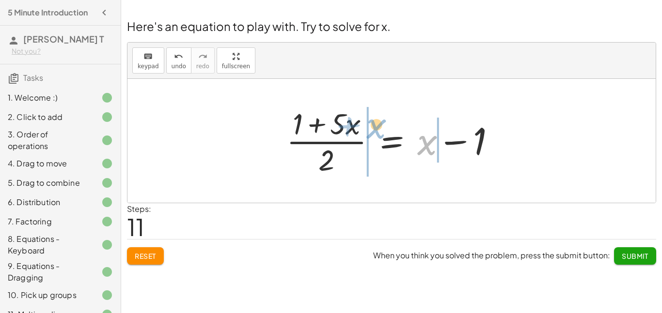
drag, startPoint x: 425, startPoint y: 147, endPoint x: 375, endPoint y: 130, distance: 53.5
click at [375, 130] on div at bounding box center [394, 141] width 227 height 75
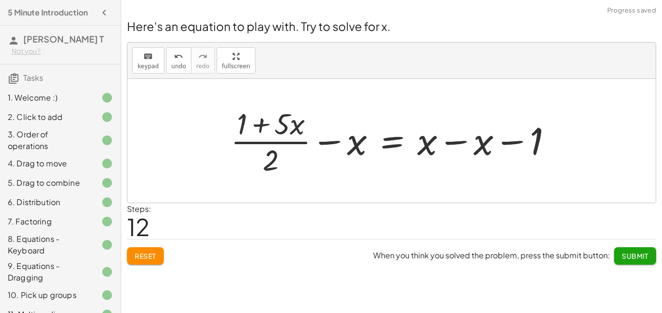
click at [363, 141] on div at bounding box center [395, 141] width 339 height 75
click at [286, 124] on div at bounding box center [395, 141] width 339 height 75
click at [320, 141] on div at bounding box center [395, 141] width 339 height 75
click at [422, 146] on div at bounding box center [395, 141] width 339 height 75
click at [393, 140] on div at bounding box center [395, 141] width 339 height 75
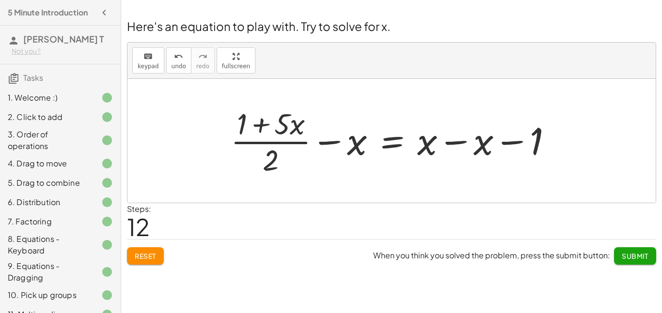
scroll to position [6, 0]
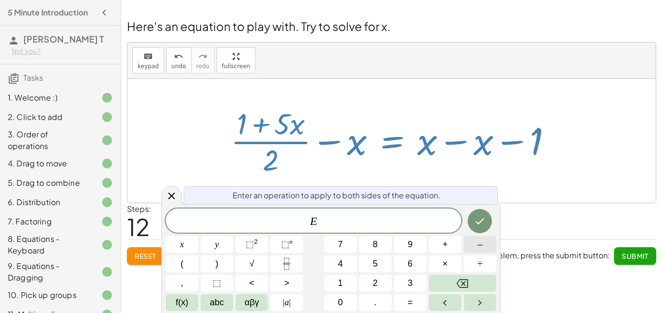
click at [479, 244] on span "–" at bounding box center [479, 244] width 5 height 13
click at [373, 287] on span "2" at bounding box center [375, 283] width 5 height 13
click at [475, 221] on icon "Done" at bounding box center [480, 222] width 12 height 12
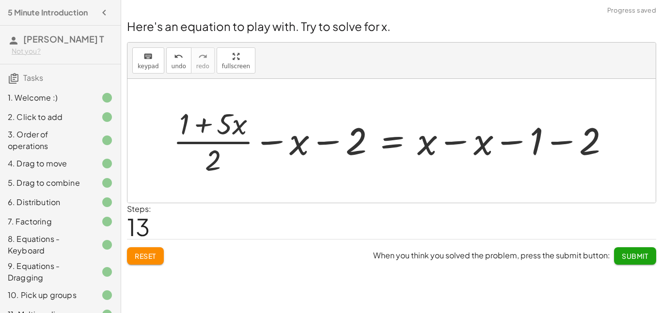
click at [560, 143] on div at bounding box center [395, 141] width 454 height 75
click at [513, 142] on div at bounding box center [370, 141] width 405 height 75
click at [395, 139] on div at bounding box center [370, 141] width 405 height 75
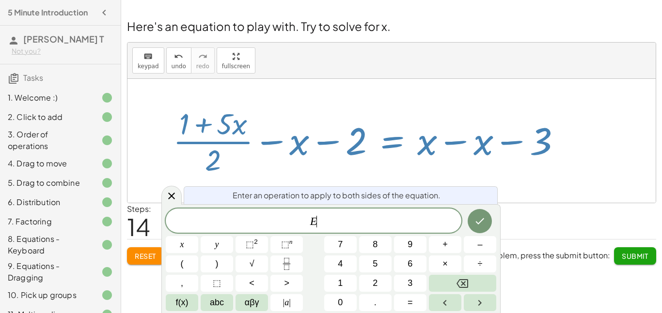
scroll to position [7, 0]
click at [485, 267] on button "÷" at bounding box center [480, 264] width 32 height 17
click at [414, 263] on button "6" at bounding box center [410, 264] width 32 height 17
click at [472, 220] on button "Done" at bounding box center [480, 221] width 24 height 24
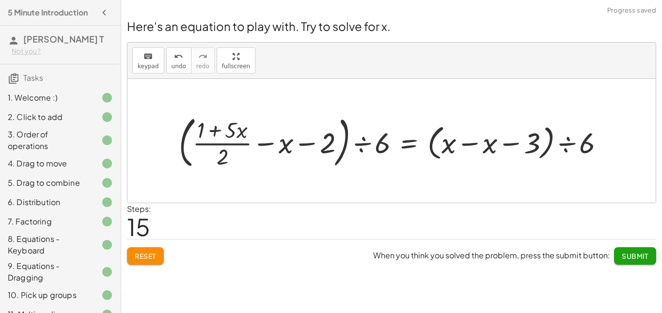
click at [364, 145] on div at bounding box center [395, 140] width 443 height 61
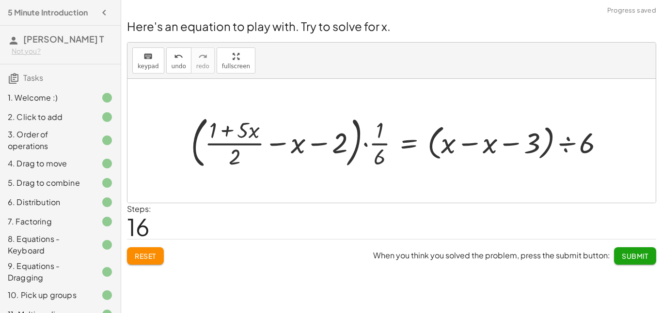
click at [630, 256] on span "Submit" at bounding box center [635, 256] width 27 height 9
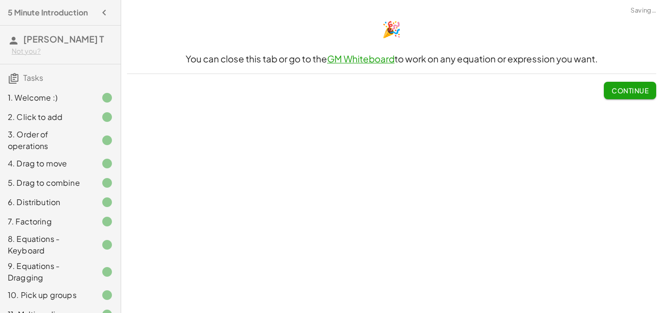
click at [625, 87] on span "Continue" at bounding box center [629, 90] width 37 height 9
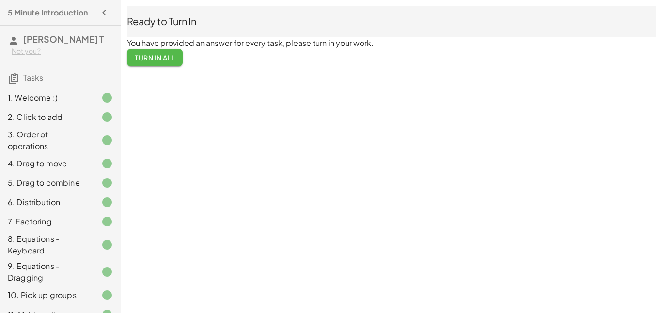
click at [170, 57] on span "Turn In All" at bounding box center [155, 57] width 40 height 9
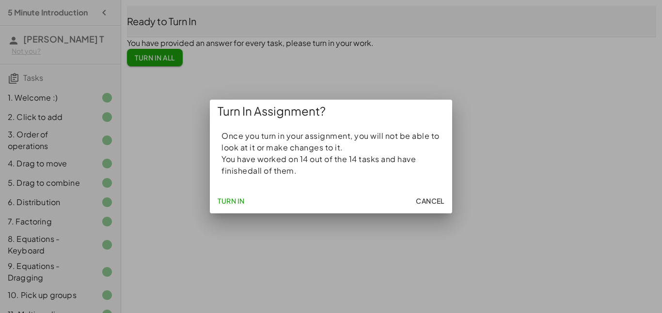
click at [228, 198] on span "Turn In" at bounding box center [231, 201] width 27 height 9
